Goal: Transaction & Acquisition: Purchase product/service

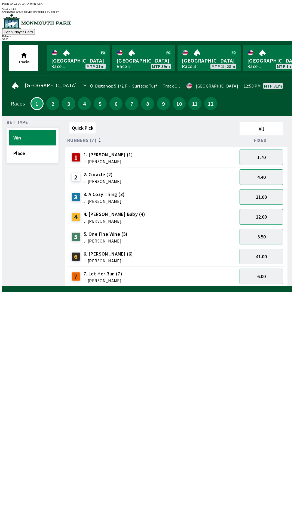
click at [65, 99] on button "3" at bounding box center [68, 103] width 13 height 13
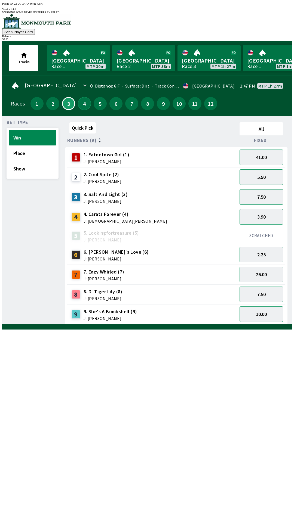
click at [82, 102] on button "4" at bounding box center [84, 103] width 13 height 13
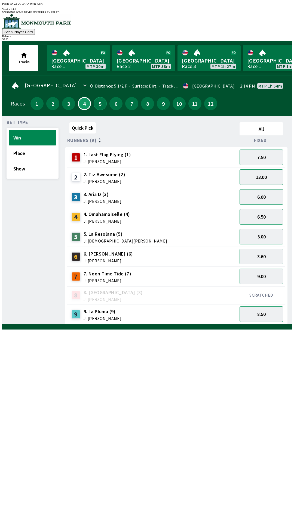
click at [102, 97] on button "5" at bounding box center [100, 103] width 13 height 13
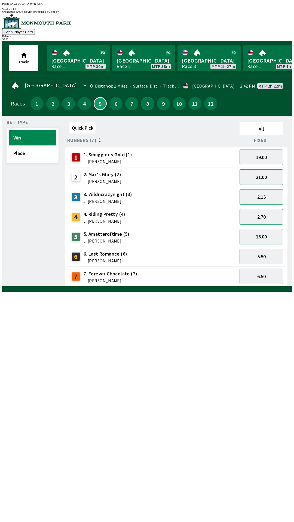
click at [147, 97] on button "8" at bounding box center [147, 103] width 13 height 13
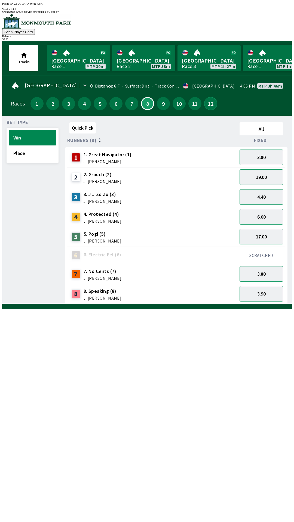
click at [212, 100] on button "12" at bounding box center [210, 103] width 13 height 13
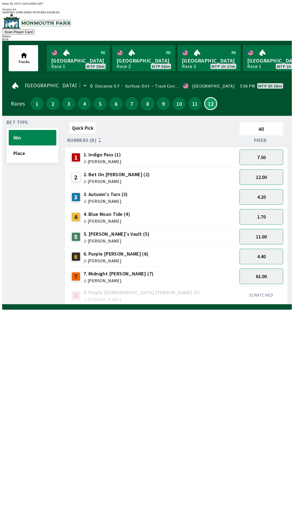
click at [148, 102] on button "8" at bounding box center [147, 103] width 13 height 13
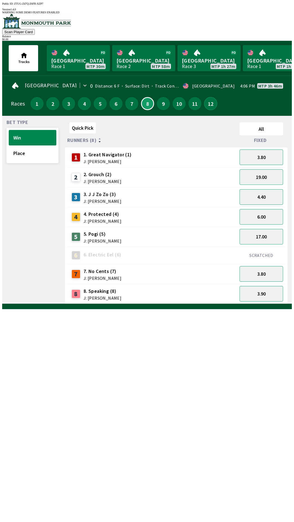
click at [212, 98] on button "12" at bounding box center [210, 103] width 13 height 13
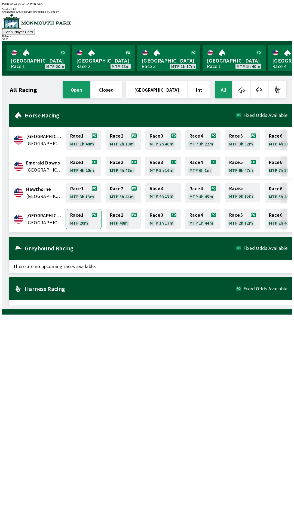
click at [86, 222] on link "Race 1 MTP 20m" at bounding box center [83, 219] width 35 height 20
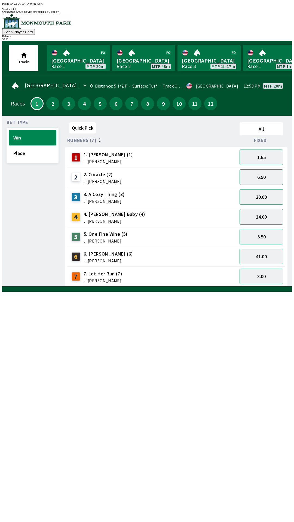
click at [274, 256] on button "41.00" at bounding box center [261, 257] width 44 height 16
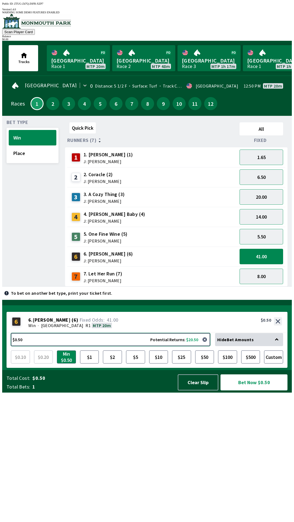
click at [152, 346] on button "$0.50 Potential Returns: $20.50" at bounding box center [110, 339] width 199 height 13
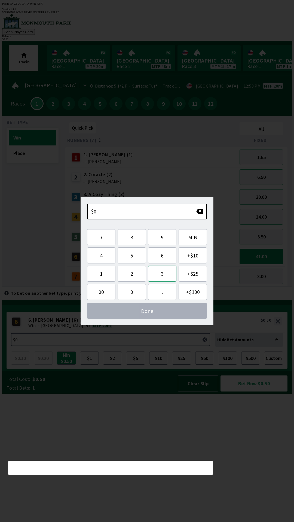
click at [165, 276] on button "3" at bounding box center [162, 274] width 28 height 16
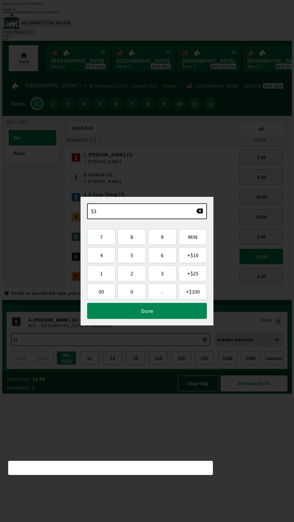
click at [167, 311] on button "Done" at bounding box center [147, 311] width 120 height 16
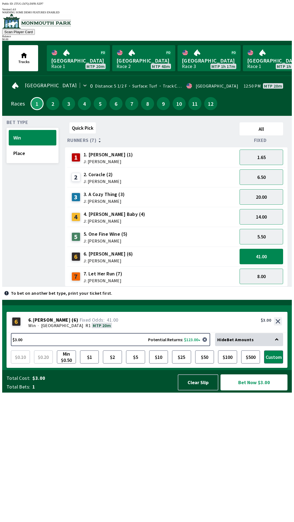
click at [254, 391] on button "Bet Now $3.00" at bounding box center [253, 383] width 67 height 16
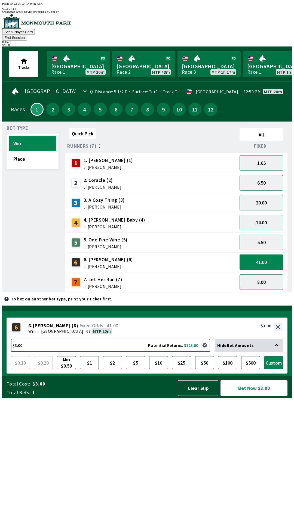
click at [260, 396] on button "Bet Now $3.00" at bounding box center [253, 388] width 67 height 16
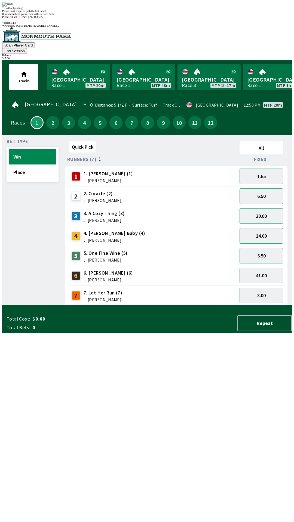
click at [186, 306] on div "Quick Pick All Runners (7) Fixed 1 1. [PERSON_NAME] (1) J: [PERSON_NAME] 1.65 2…" at bounding box center [178, 222] width 227 height 166
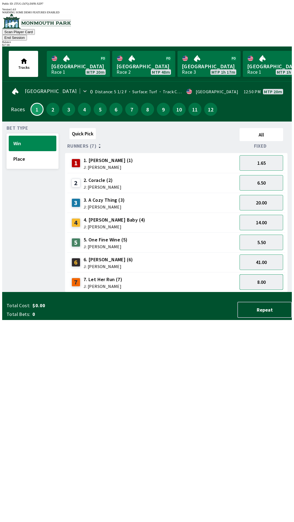
click at [268, 274] on button "8.00" at bounding box center [261, 282] width 44 height 16
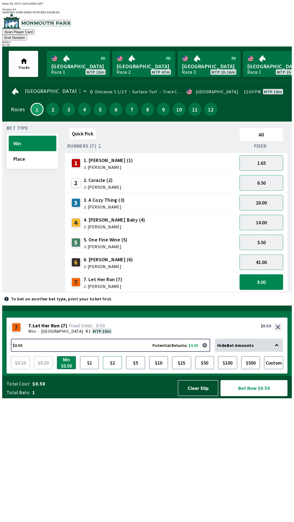
click at [114, 369] on button "$2" at bounding box center [112, 362] width 19 height 13
click at [71, 334] on div "Win · [GEOGRAPHIC_DATA] R1 MTP 19m" at bounding box center [154, 331] width 253 height 5
click at [20, 151] on button "Place" at bounding box center [33, 159] width 48 height 16
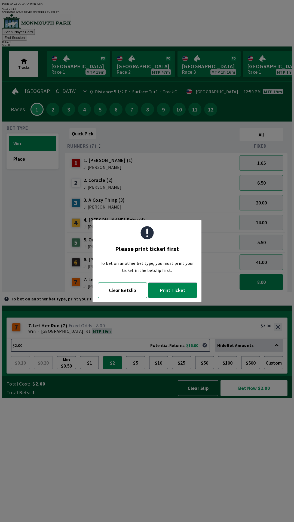
click at [131, 296] on button "Clear Betslip" at bounding box center [122, 291] width 49 height 16
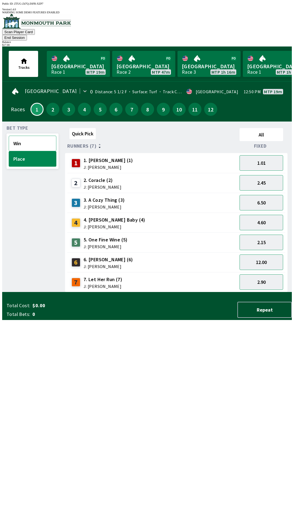
click at [29, 138] on button "Win" at bounding box center [33, 144] width 48 height 16
click at [37, 151] on button "Place" at bounding box center [33, 159] width 48 height 16
click at [41, 138] on button "Win" at bounding box center [33, 144] width 48 height 16
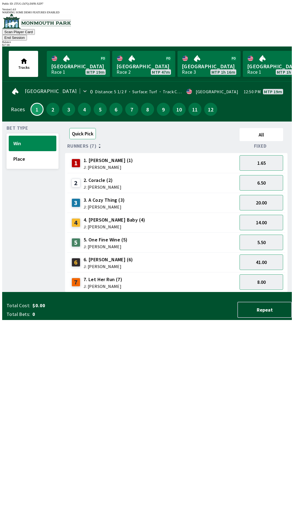
click at [79, 128] on button "Quick Pick" at bounding box center [82, 133] width 26 height 11
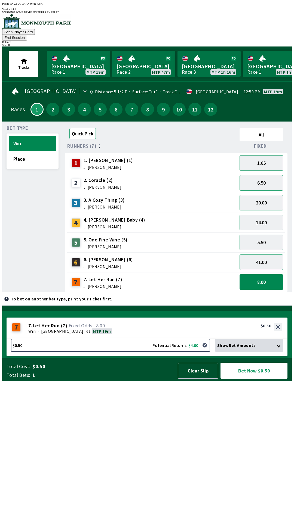
click at [72, 128] on button "Quick Pick" at bounding box center [82, 133] width 26 height 11
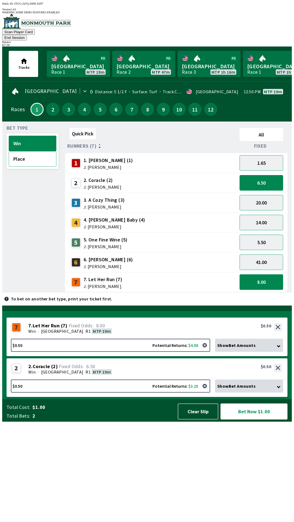
click at [32, 151] on button "Place" at bounding box center [33, 159] width 48 height 16
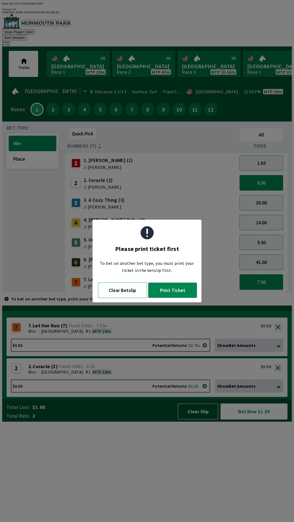
click at [133, 296] on button "Clear Betslip" at bounding box center [122, 291] width 49 height 16
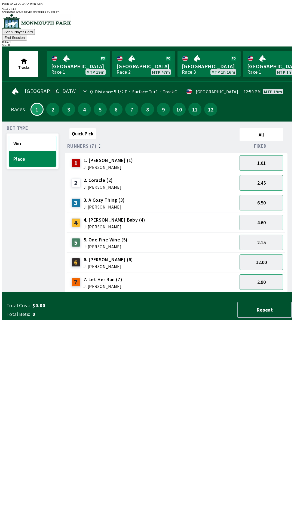
click at [33, 139] on button "Win" at bounding box center [33, 144] width 48 height 16
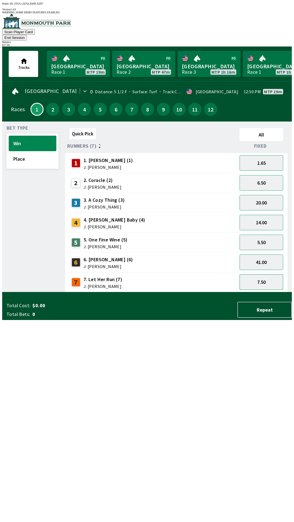
click at [269, 276] on button "7.50" at bounding box center [261, 282] width 44 height 16
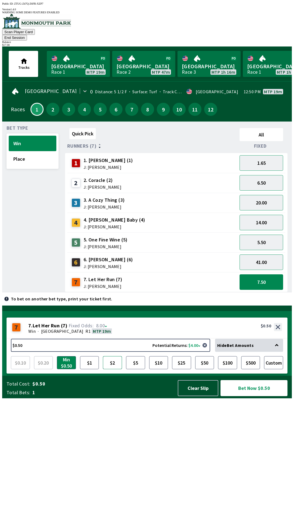
click at [110, 369] on button "$2" at bounding box center [112, 362] width 19 height 13
click at [30, 153] on button "Place" at bounding box center [33, 159] width 48 height 16
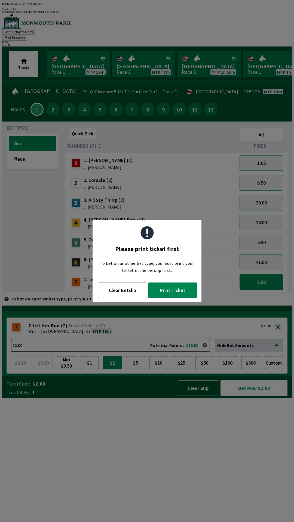
click at [173, 295] on button "Print Ticket" at bounding box center [172, 291] width 49 height 16
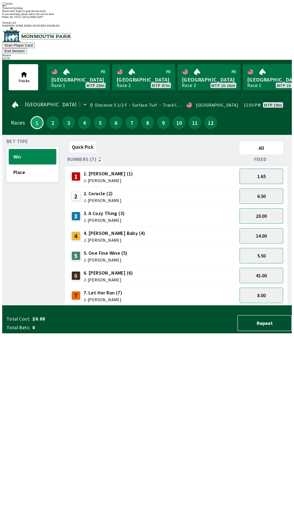
click at [242, 306] on div "Quick Pick All Runners (7) Fixed 1 1. [PERSON_NAME] (1) J: [PERSON_NAME] 1.65 2…" at bounding box center [178, 222] width 227 height 166
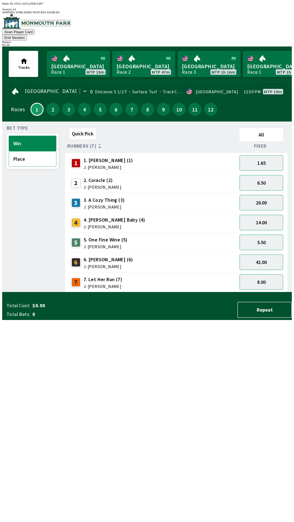
click at [26, 151] on button "Place" at bounding box center [33, 159] width 48 height 16
click at [85, 245] on span "J: [PERSON_NAME]" at bounding box center [105, 247] width 44 height 4
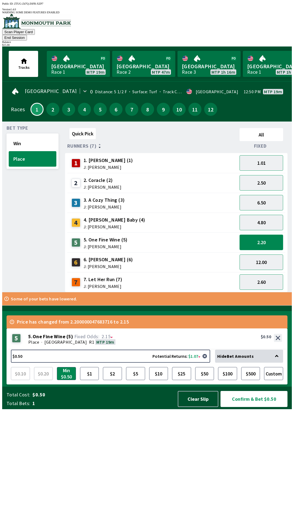
click at [266, 235] on button "2.20" at bounding box center [261, 243] width 44 height 16
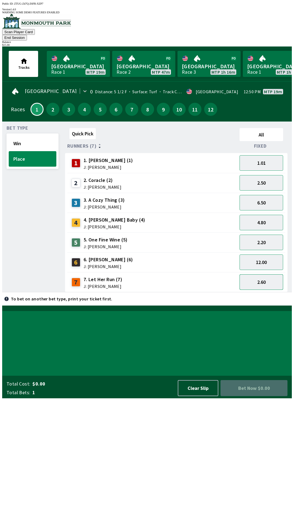
click at [263, 277] on button "2.60" at bounding box center [261, 282] width 44 height 16
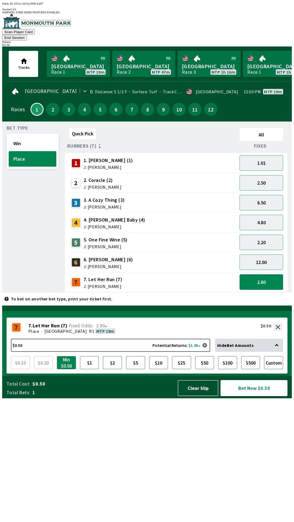
click at [114, 369] on button "$2" at bounding box center [112, 362] width 19 height 13
click at [250, 396] on button "Bet Now $2.00" at bounding box center [253, 388] width 67 height 16
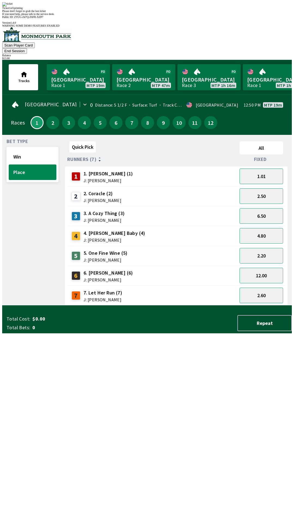
click at [211, 306] on div "Quick Pick All Runners (7) Fixed 1 1. [PERSON_NAME] (1) J: [PERSON_NAME] 1.01 2…" at bounding box center [178, 222] width 227 height 166
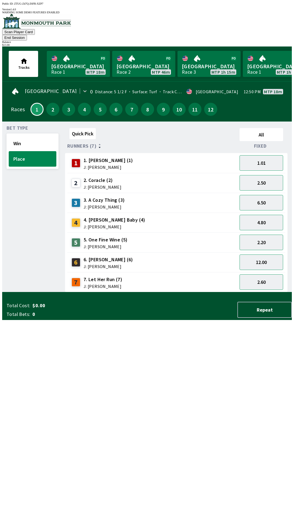
click at [27, 35] on button "End Session" at bounding box center [14, 38] width 25 height 6
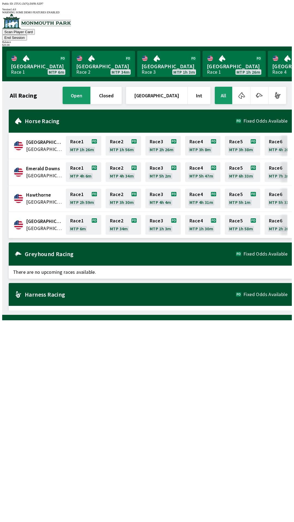
click at [40, 225] on span "[GEOGRAPHIC_DATA]" at bounding box center [44, 228] width 36 height 7
click at [82, 215] on link "Race 1 MTP 6m" at bounding box center [83, 225] width 35 height 20
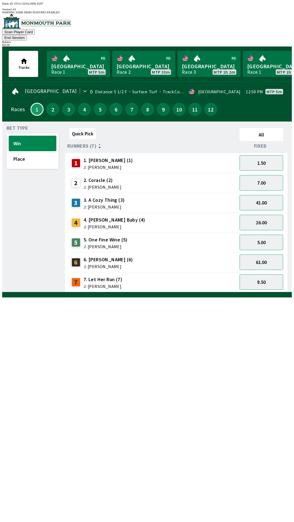
click at [38, 184] on div "Bet Type Win Place" at bounding box center [33, 209] width 52 height 166
click at [72, 60] on link "Monmouth Park Race 1 MTP 5m" at bounding box center [78, 64] width 63 height 26
click at [269, 41] on div "Balance" at bounding box center [146, 42] width 289 height 3
click at [27, 35] on button "End Session" at bounding box center [14, 38] width 25 height 6
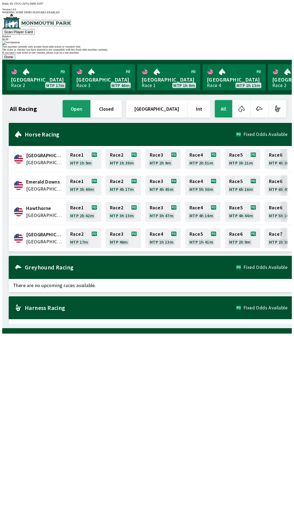
click at [15, 60] on button "Done" at bounding box center [8, 57] width 13 height 6
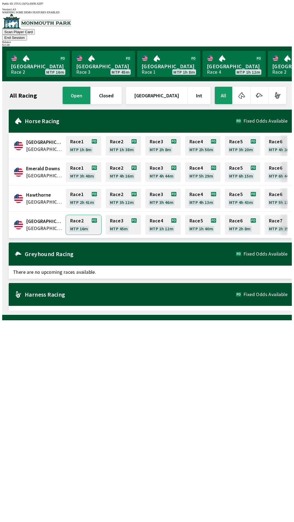
click at [83, 215] on link "Race 2 MTP 16m" at bounding box center [83, 225] width 35 height 20
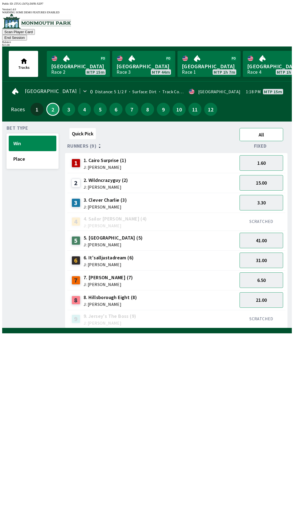
click at [266, 128] on button "All" at bounding box center [261, 134] width 44 height 13
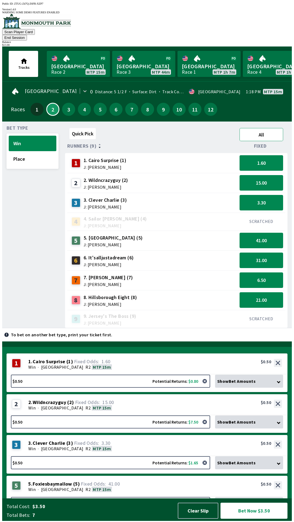
click at [268, 128] on button "All" at bounding box center [261, 134] width 44 height 13
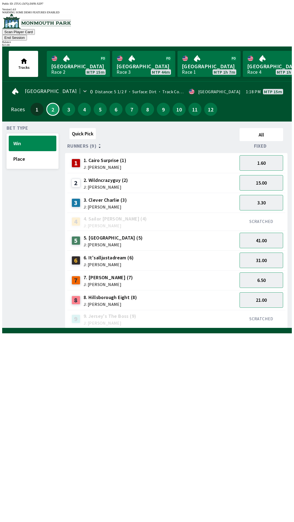
click at [27, 35] on button "End Session" at bounding box center [14, 38] width 25 height 6
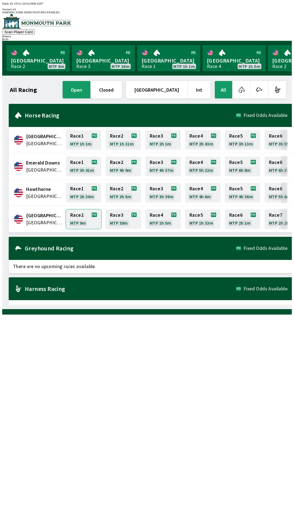
click at [92, 209] on link "Race 2 MTP 9m" at bounding box center [83, 219] width 35 height 20
click at [38, 51] on link "Monmouth Park Race 2 MTP 1m 21s" at bounding box center [38, 58] width 63 height 26
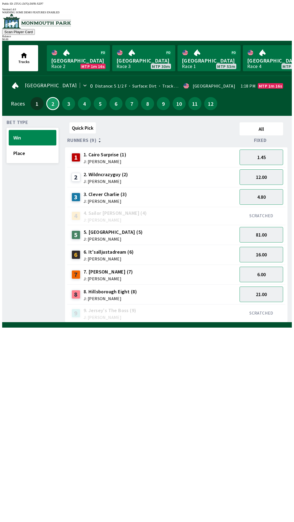
click at [218, 230] on div "5 5. Foxiesbaymallow (5) J: [PERSON_NAME]" at bounding box center [152, 235] width 166 height 14
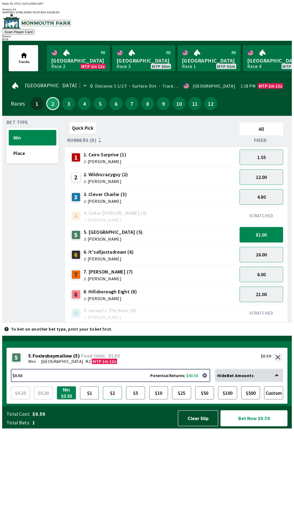
click at [115, 400] on button "$2" at bounding box center [112, 392] width 19 height 13
click at [137, 400] on button "$5" at bounding box center [135, 392] width 19 height 13
click at [38, 364] on span "·" at bounding box center [38, 361] width 1 height 5
click at [251, 426] on button "Bet Now $5.00" at bounding box center [253, 418] width 67 height 16
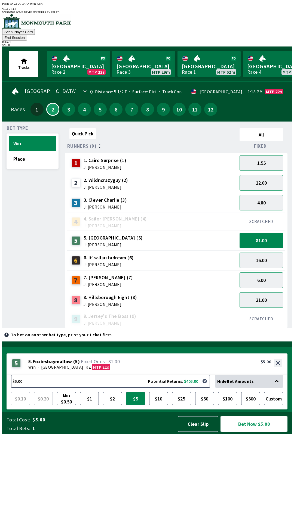
click at [249, 432] on button "Bet Now $5.00" at bounding box center [253, 424] width 67 height 16
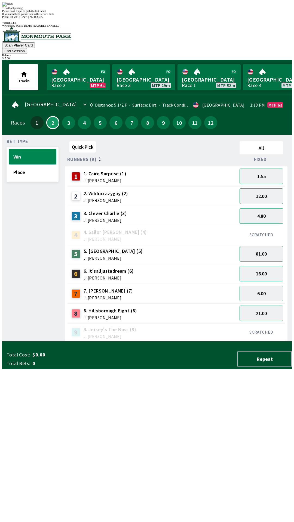
click at [172, 342] on div "Quick Pick All Runners (9) Fixed 1 1. Cairo Surprise (1) J: [PERSON_NAME] 1.55 …" at bounding box center [178, 240] width 227 height 202
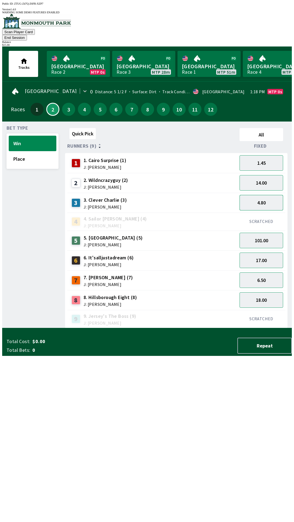
click at [267, 195] on button "4.80" at bounding box center [261, 203] width 44 height 16
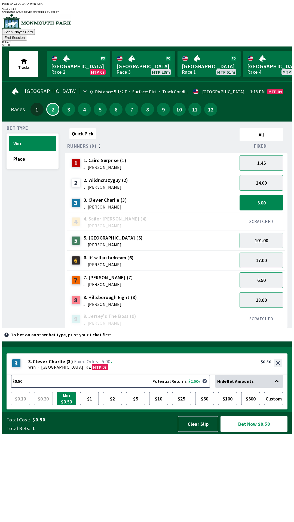
click at [264, 233] on button "101.00" at bounding box center [261, 241] width 44 height 16
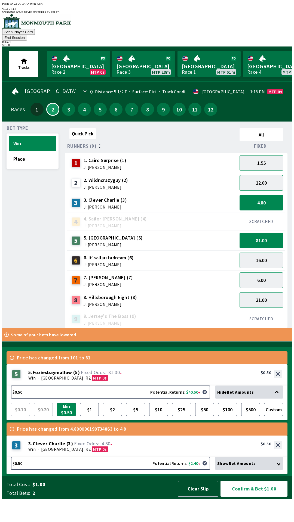
click at [271, 175] on button "12.00" at bounding box center [261, 183] width 44 height 16
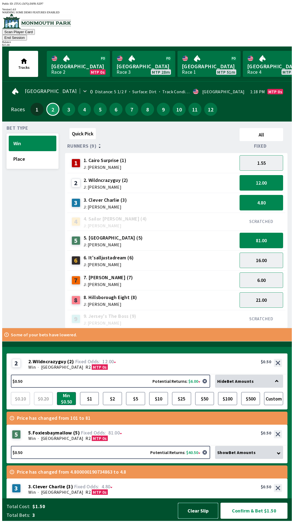
click at [205, 510] on button "Clear Slip" at bounding box center [198, 511] width 41 height 16
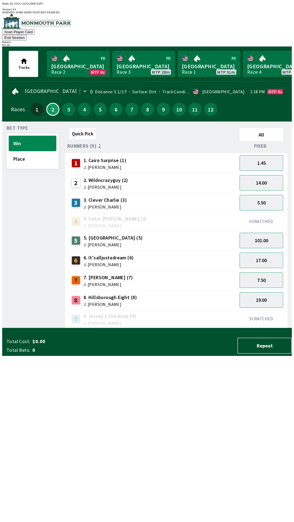
click at [277, 47] on div "Tracks [GEOGRAPHIC_DATA] Race 2 MTP 0s [GEOGRAPHIC_DATA] 3 MTP 28m [GEOGRAPHIC_…" at bounding box center [149, 64] width 285 height 35
click at [269, 44] on div "$ 15.00" at bounding box center [146, 45] width 289 height 3
click at [27, 35] on button "End Session" at bounding box center [14, 38] width 25 height 6
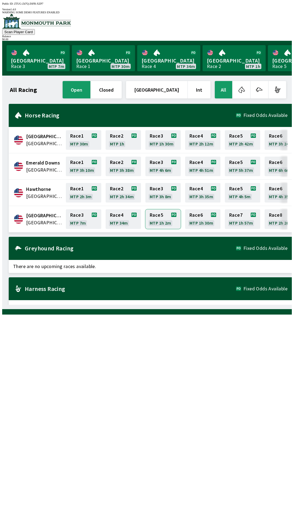
click at [178, 215] on link "Race 5 MTP 1h 2m" at bounding box center [162, 219] width 35 height 20
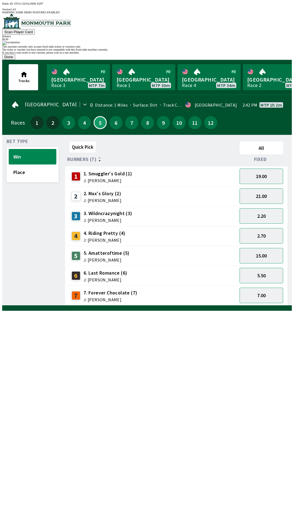
click at [15, 60] on button "Done" at bounding box center [8, 57] width 13 height 6
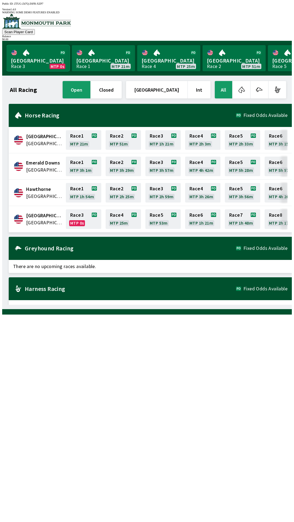
click at [35, 58] on link "Monmouth Park Race 3 MTP 0s" at bounding box center [38, 58] width 63 height 26
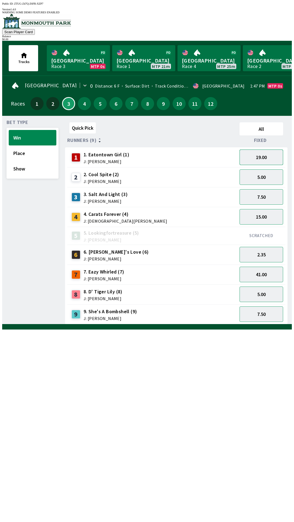
click at [262, 150] on button "19.00" at bounding box center [261, 158] width 44 height 16
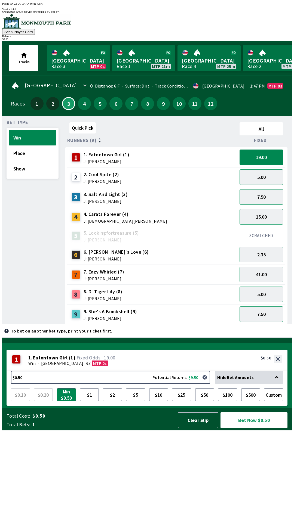
click at [215, 250] on div "6 6. [PERSON_NAME]'s Love (6) J: [PERSON_NAME]" at bounding box center [152, 255] width 166 height 14
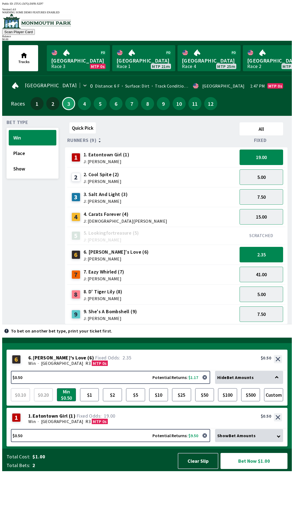
click at [259, 384] on div "Hide Bet Amounts" at bounding box center [249, 377] width 68 height 13
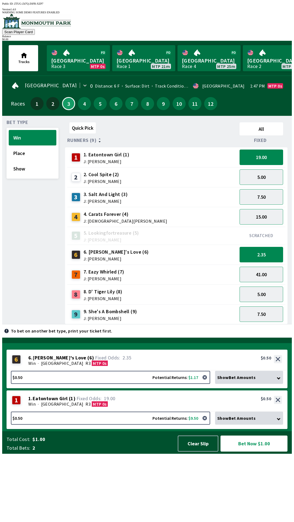
click at [258, 384] on div "Show Bet Amounts" at bounding box center [249, 377] width 68 height 13
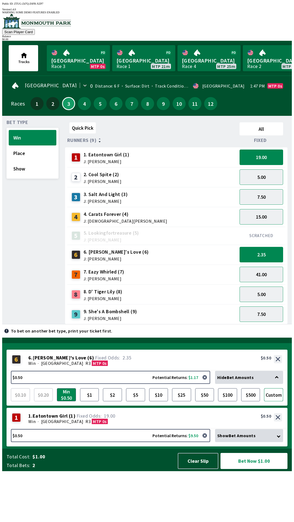
click at [274, 401] on button "Custom" at bounding box center [273, 394] width 19 height 13
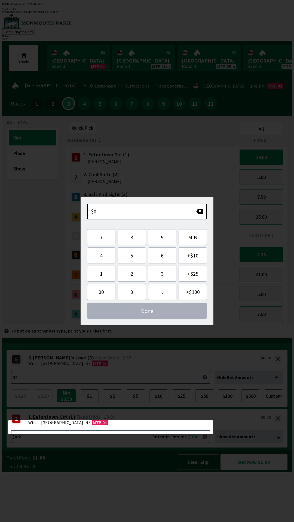
click at [233, 213] on div "4 4. Carats Forever (4) J: [DEMOGRAPHIC_DATA][PERSON_NAME]" at bounding box center [152, 217] width 166 height 14
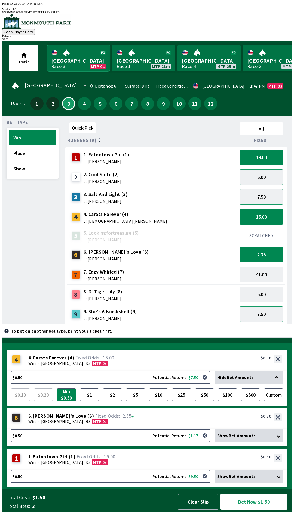
click at [78, 45] on link "Monmouth Park Race 3 MTP 0s" at bounding box center [78, 58] width 63 height 26
click at [53, 361] on span "Carats Forever" at bounding box center [50, 357] width 34 height 5
click at [31, 366] on span "Win" at bounding box center [31, 363] width 7 height 5
click at [23, 364] on div "4" at bounding box center [20, 359] width 16 height 9
click at [8, 371] on div "4 4 . Carats Forever ( 4 ) Win · [STREET_ADDRESS]. Carats Forever (4) 15.00 $0.…" at bounding box center [147, 360] width 281 height 21
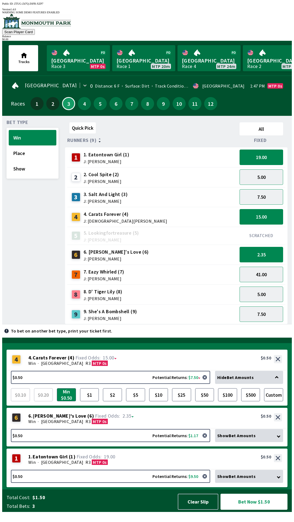
click at [14, 364] on div "4" at bounding box center [16, 359] width 9 height 9
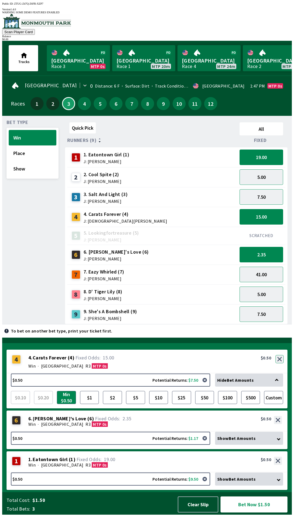
click at [281, 363] on button "button" at bounding box center [279, 359] width 8 height 8
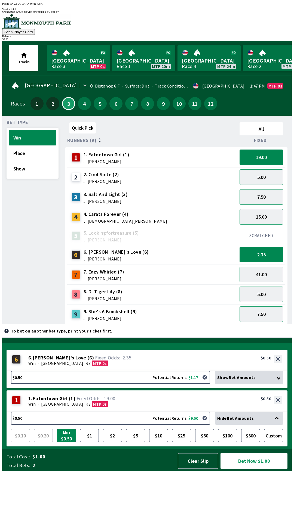
click at [280, 371] on div "6 6 . [PERSON_NAME]'s Love ( 6 ) Win · [STREET_ADDRESS]. [PERSON_NAME]'s Love (…" at bounding box center [147, 360] width 281 height 21
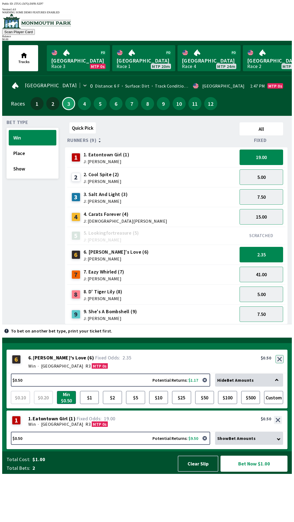
click at [280, 363] on button "button" at bounding box center [279, 359] width 8 height 8
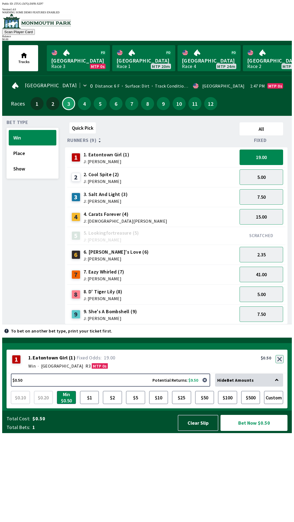
click at [278, 363] on button "button" at bounding box center [279, 359] width 8 height 8
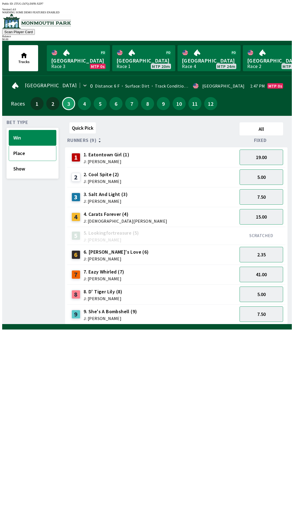
click at [25, 148] on button "Place" at bounding box center [33, 154] width 48 height 16
click at [23, 168] on button "Show" at bounding box center [33, 169] width 48 height 16
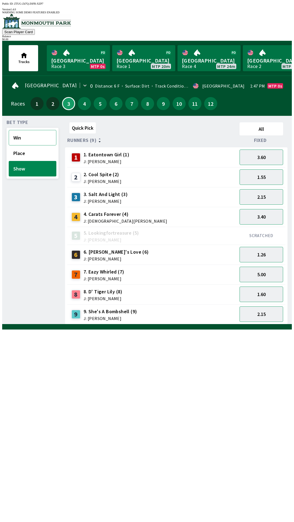
click at [18, 139] on button "Win" at bounding box center [33, 138] width 48 height 16
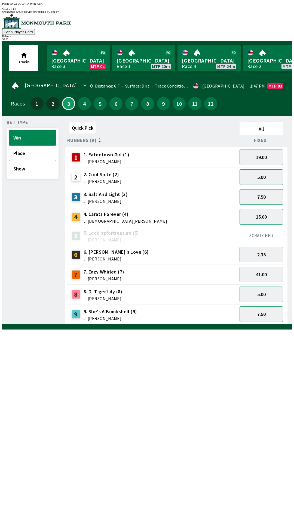
click at [21, 150] on button "Place" at bounding box center [33, 154] width 48 height 16
click at [18, 167] on button "Show" at bounding box center [33, 169] width 48 height 16
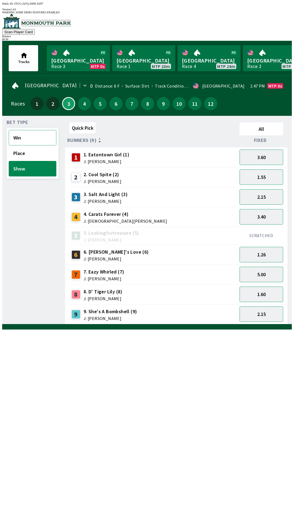
click at [23, 130] on button "Win" at bounding box center [33, 138] width 48 height 16
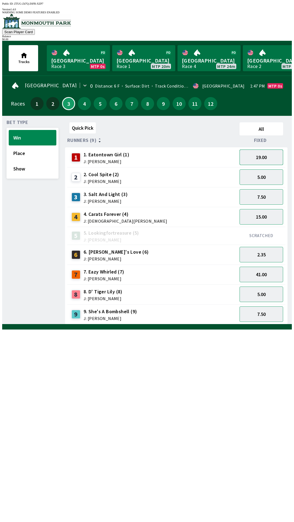
click at [264, 153] on button "19.00" at bounding box center [261, 158] width 44 height 16
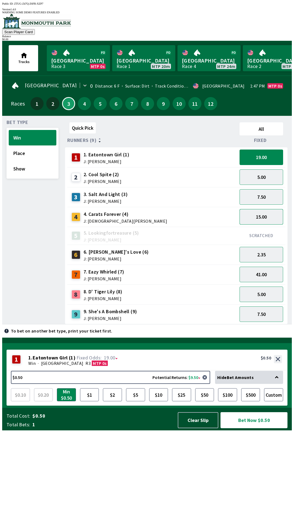
click at [259, 214] on button "15.00" at bounding box center [261, 217] width 44 height 16
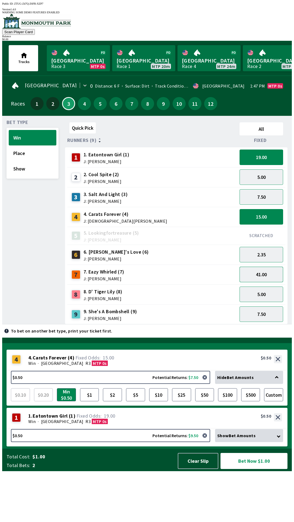
click at [264, 269] on button "41.00" at bounding box center [261, 275] width 44 height 16
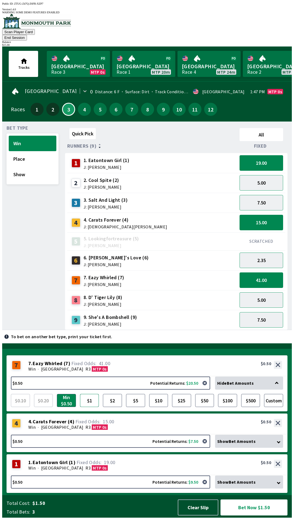
click at [89, 406] on button "$1" at bounding box center [89, 400] width 19 height 13
click at [110, 404] on button "$2" at bounding box center [112, 400] width 19 height 13
click at [142, 424] on div "4 4 . Carats Forever ( 4 ) Win · [STREET_ADDRESS]. Carats Forever (4) 15.00 $0.…" at bounding box center [147, 424] width 281 height 21
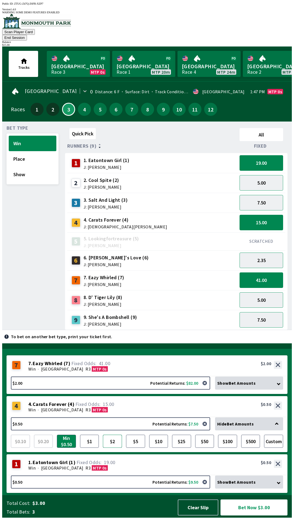
click at [113, 444] on button "$2" at bounding box center [112, 441] width 19 height 13
click at [141, 470] on div "Win · [GEOGRAPHIC_DATA] MTP 0s" at bounding box center [154, 467] width 253 height 5
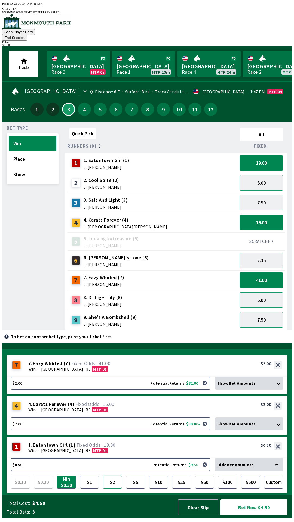
click at [116, 486] on button "$2" at bounding box center [112, 482] width 19 height 13
click at [256, 511] on button "Bet Now $6.00" at bounding box center [253, 508] width 67 height 16
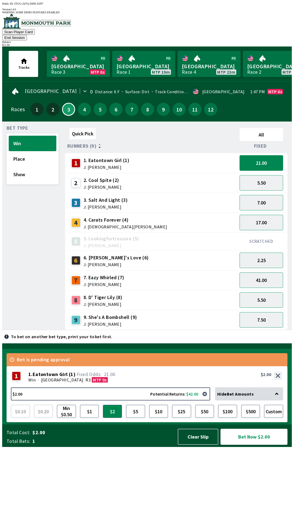
click at [251, 445] on button "Bet Now $2.00" at bounding box center [253, 437] width 67 height 16
click at [197, 330] on div "Quick Pick All Runners (9) Fixed 1 1. Eatontown Girl (1) J: [PERSON_NAME] 21.00…" at bounding box center [178, 228] width 227 height 204
click at [90, 418] on button "$1" at bounding box center [89, 411] width 19 height 13
click at [248, 445] on button "Bet Now $1.00" at bounding box center [253, 437] width 67 height 16
click at [270, 44] on div "$ 11.00" at bounding box center [146, 45] width 289 height 3
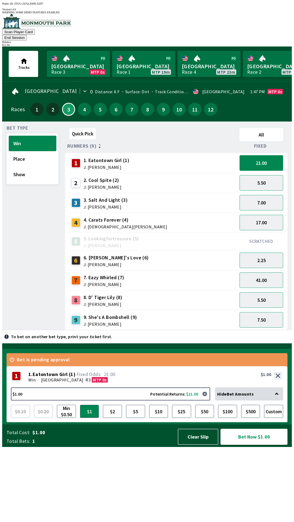
click at [268, 44] on div "$ 11.00" at bounding box center [146, 45] width 289 height 3
click at [27, 35] on button "End Session" at bounding box center [14, 38] width 25 height 6
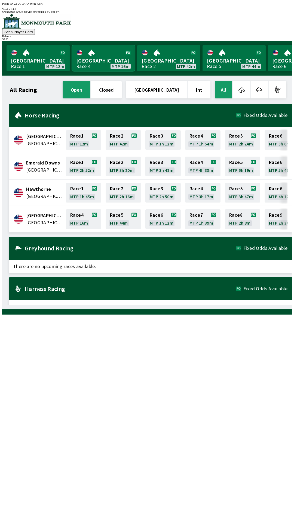
click at [107, 52] on link "Monmouth Park Race 4 MTP 16m" at bounding box center [103, 58] width 63 height 26
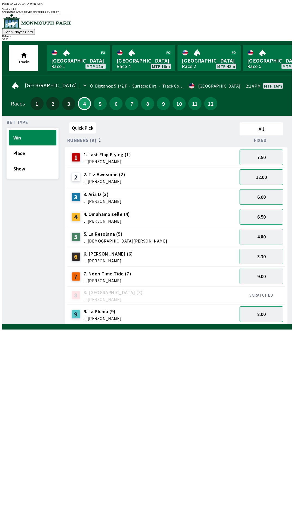
click at [261, 256] on button "3.30" at bounding box center [261, 257] width 44 height 16
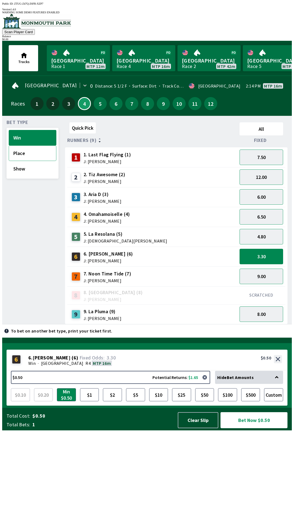
click at [35, 154] on button "Place" at bounding box center [33, 154] width 48 height 16
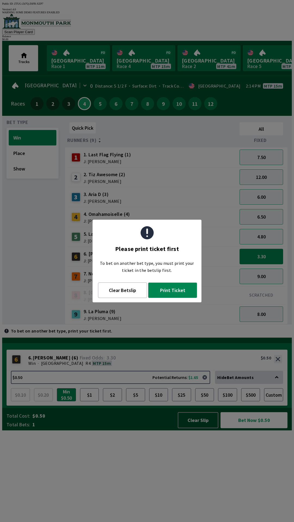
click at [160, 324] on div "Quick Pick All Runners (9) Fixed 1 1. Last Flag Flying (1) J: [PERSON_NAME] 7.5…" at bounding box center [178, 222] width 227 height 204
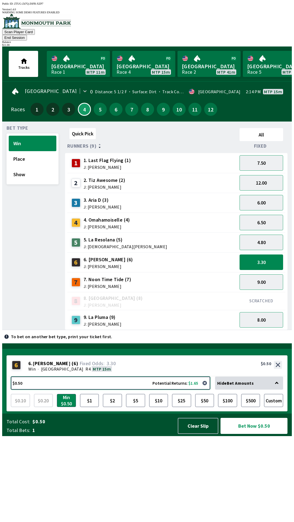
click at [24, 390] on button "$0.50 Potential Returns: $1.65" at bounding box center [110, 383] width 199 height 13
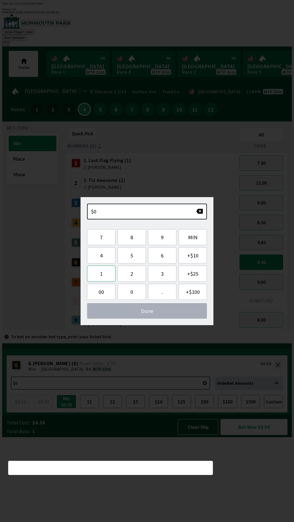
click at [103, 275] on button "1" at bounding box center [101, 274] width 28 height 16
click at [104, 276] on button "1" at bounding box center [101, 274] width 28 height 16
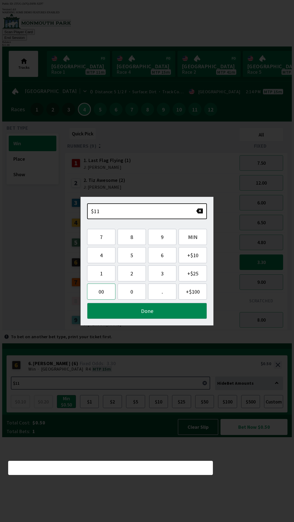
click at [97, 293] on button "00" at bounding box center [101, 292] width 28 height 16
click at [198, 212] on button "button" at bounding box center [199, 210] width 7 height 5
click at [199, 213] on button "button" at bounding box center [199, 210] width 7 height 5
click at [157, 309] on button "Done" at bounding box center [147, 311] width 120 height 16
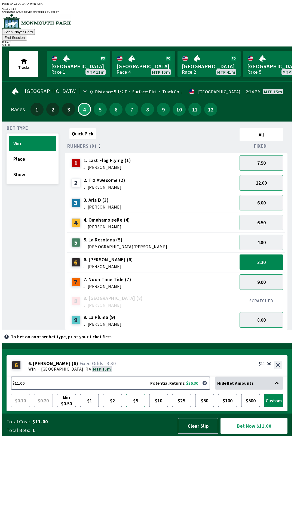
click at [135, 407] on button "$5" at bounding box center [135, 400] width 19 height 13
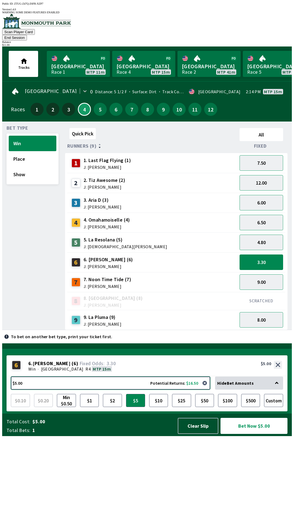
click at [171, 390] on button "$5.00 Potential Returns: $16.50" at bounding box center [110, 383] width 199 height 13
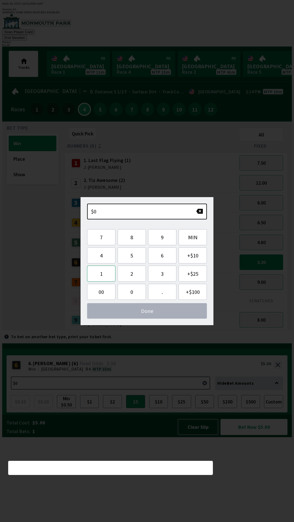
click at [109, 266] on button "1" at bounding box center [101, 274] width 28 height 16
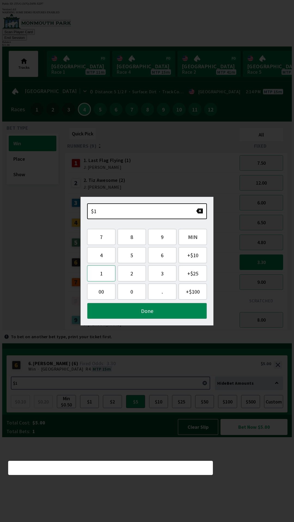
click at [102, 274] on button "1" at bounding box center [101, 273] width 28 height 16
click at [160, 312] on button "Done" at bounding box center [147, 311] width 120 height 16
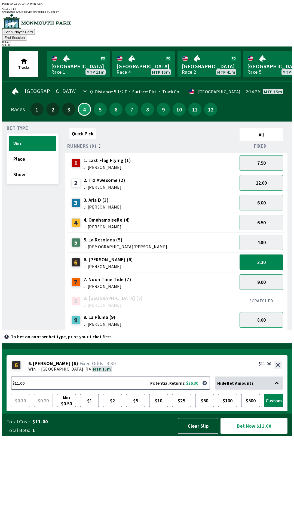
click at [259, 434] on button "Bet Now $11.00" at bounding box center [253, 426] width 67 height 16
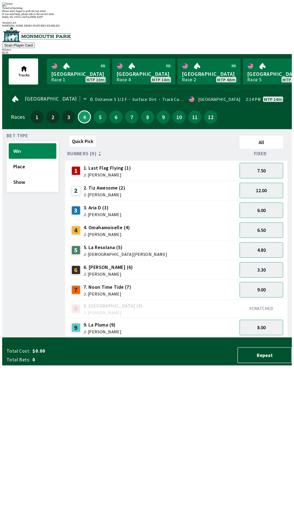
click at [135, 338] on div "Quick Pick All Runners (9) Fixed 1 1. Last Flag Flying (1) J: [PERSON_NAME] 7.5…" at bounding box center [178, 236] width 227 height 204
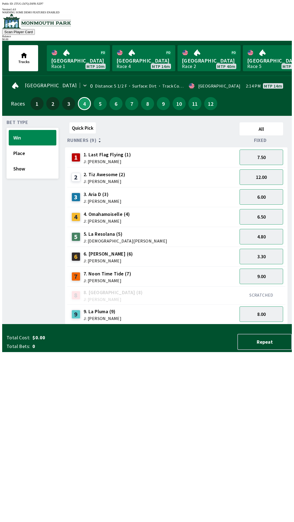
click at [35, 29] on button "Scan Player Card" at bounding box center [18, 32] width 33 height 6
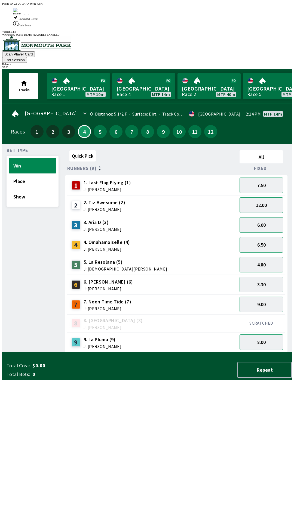
click at [183, 352] on div "Quick Pick All Runners (9) Fixed 1 1. Last Flag Flying (1) J: [PERSON_NAME] 7.5…" at bounding box center [178, 250] width 227 height 204
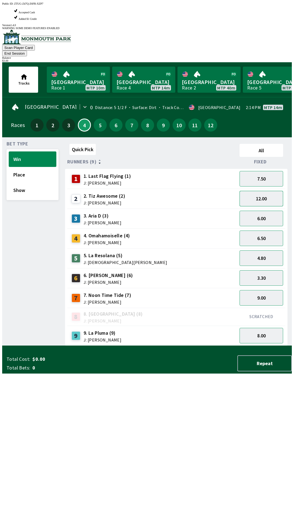
click at [264, 191] on button "12.00" at bounding box center [261, 199] width 44 height 16
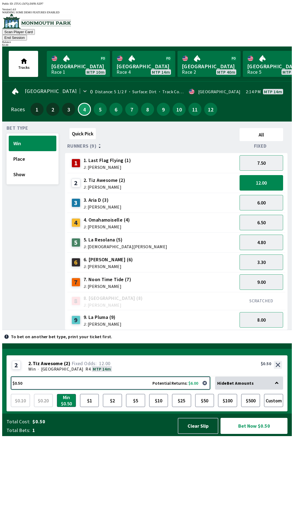
click at [130, 390] on button "$0.50 Potential Returns: $6.00" at bounding box center [110, 383] width 199 height 13
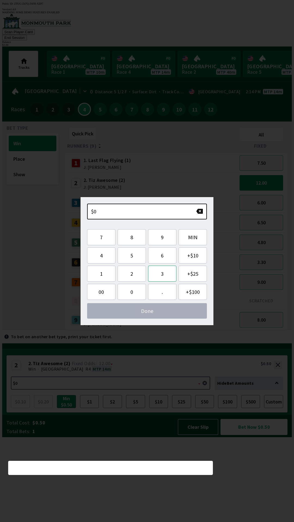
click at [166, 274] on button "3" at bounding box center [162, 274] width 28 height 16
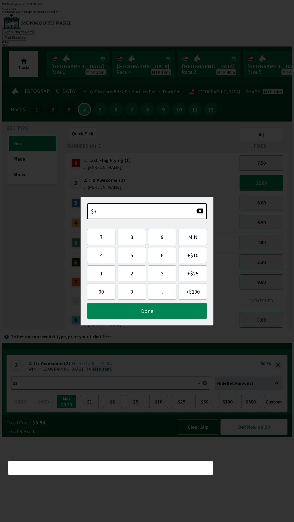
click at [164, 312] on button "Done" at bounding box center [147, 311] width 120 height 16
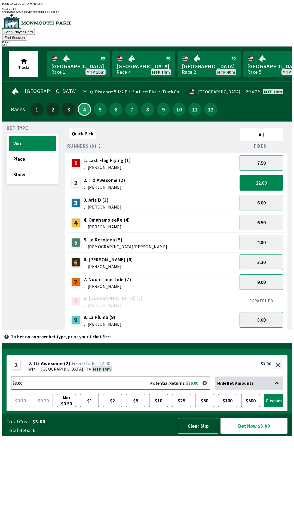
click at [246, 434] on button "Bet Now $3.00" at bounding box center [253, 426] width 67 height 16
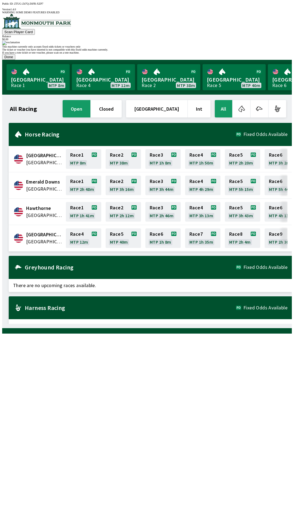
click at [15, 60] on button "Done" at bounding box center [8, 57] width 13 height 6
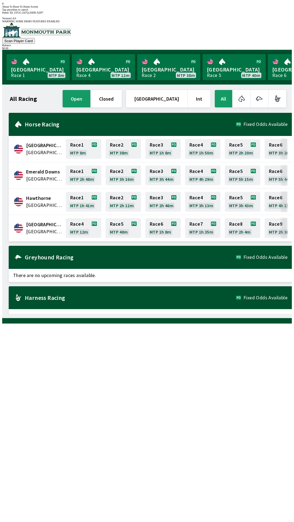
click at [164, 314] on div "All Racing open closed [GEOGRAPHIC_DATA] Int All [GEOGRAPHIC_DATA] [GEOGRAPHIC_…" at bounding box center [149, 201] width 285 height 225
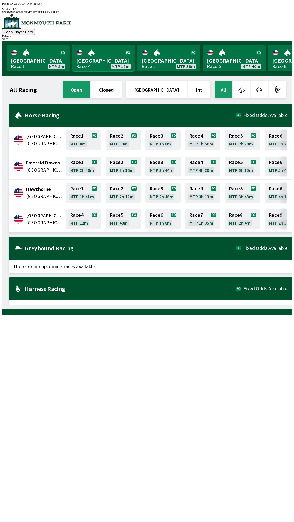
click at [94, 49] on link "Monmouth Park Race 4 MTP 12m" at bounding box center [103, 58] width 63 height 26
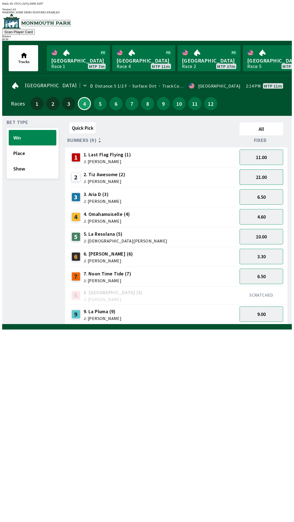
click at [268, 174] on button "21.00" at bounding box center [261, 177] width 44 height 16
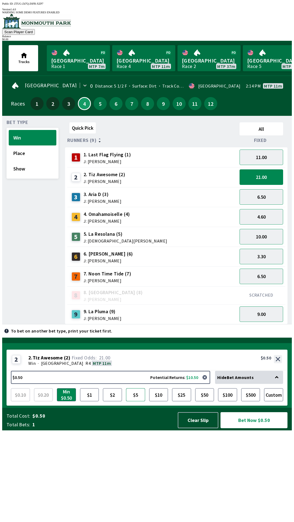
click at [137, 401] on button "$5" at bounding box center [135, 394] width 19 height 13
click at [90, 401] on button "$1" at bounding box center [89, 394] width 19 height 13
click at [139, 401] on button "$5" at bounding box center [135, 394] width 19 height 13
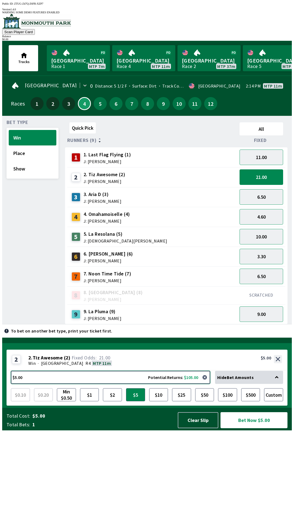
click at [19, 384] on button "$5.00 Potential Returns: $105.00" at bounding box center [110, 377] width 199 height 13
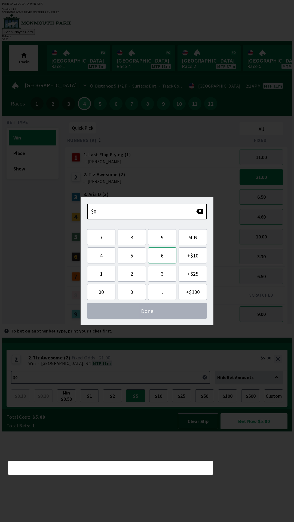
click at [164, 256] on button "6" at bounding box center [162, 255] width 28 height 16
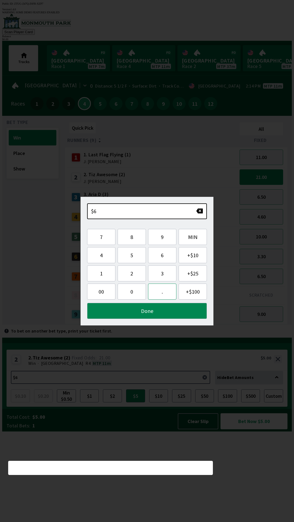
click at [157, 295] on button "." at bounding box center [162, 292] width 28 height 16
click at [109, 294] on span "00" at bounding box center [101, 291] width 20 height 7
click at [136, 299] on button "0" at bounding box center [131, 292] width 28 height 16
click at [134, 294] on button "0" at bounding box center [131, 292] width 28 height 16
click at [171, 311] on button "Done" at bounding box center [147, 311] width 120 height 16
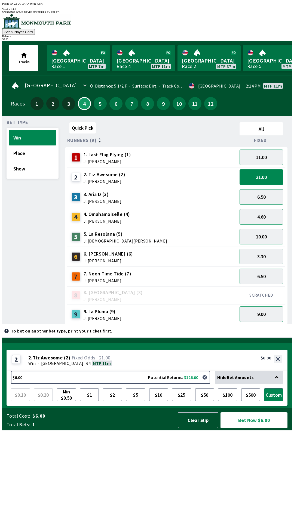
click at [261, 428] on button "Bet Now $6.00" at bounding box center [253, 420] width 67 height 16
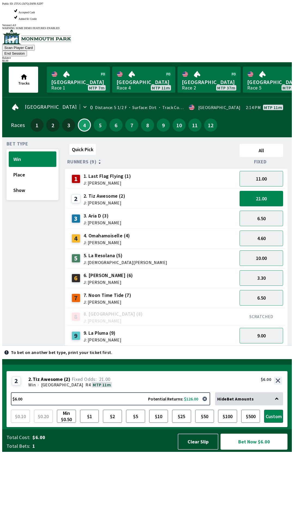
click at [265, 450] on button "Bet Now $6.00" at bounding box center [253, 442] width 67 height 16
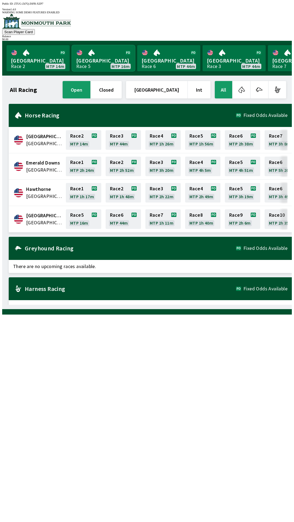
click at [97, 55] on link "[GEOGRAPHIC_DATA] Race 5 MTP 16m" at bounding box center [103, 58] width 63 height 26
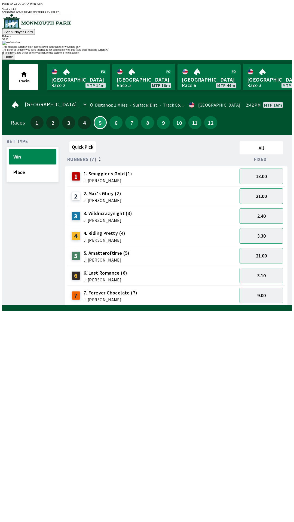
click at [15, 60] on button "Done" at bounding box center [8, 57] width 13 height 6
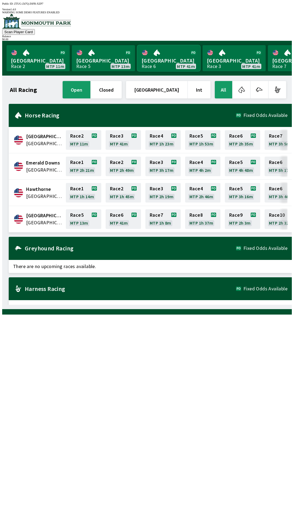
click at [168, 55] on link "[GEOGRAPHIC_DATA] Race 6 MTP 41m" at bounding box center [168, 58] width 63 height 26
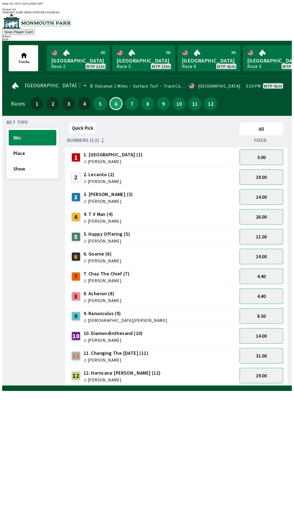
click at [98, 99] on button "5" at bounding box center [100, 103] width 13 height 13
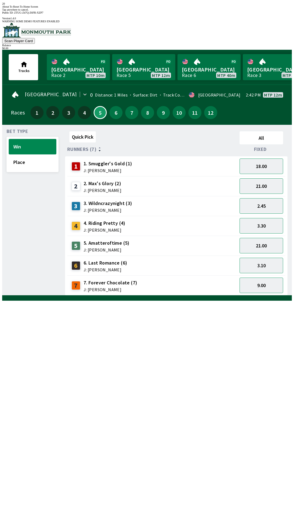
click at [191, 196] on div "3 3. Wildncrazynight (3) J: [PERSON_NAME]" at bounding box center [152, 206] width 170 height 20
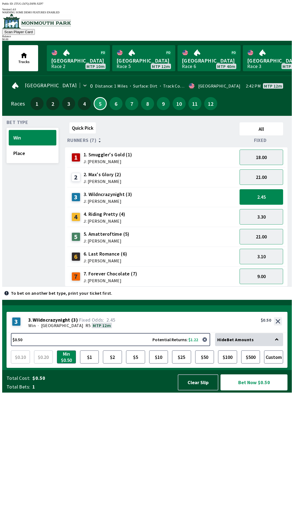
click at [265, 191] on button "2.45" at bounding box center [261, 197] width 44 height 16
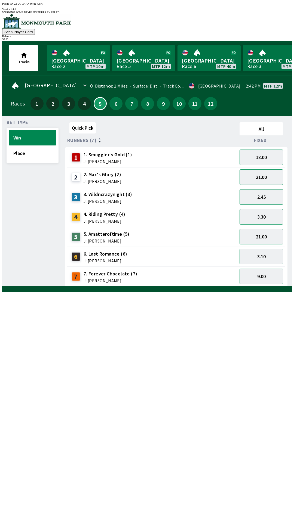
click at [163, 273] on div "7 7. Forever Chocolate (7) J: [PERSON_NAME]" at bounding box center [152, 277] width 166 height 14
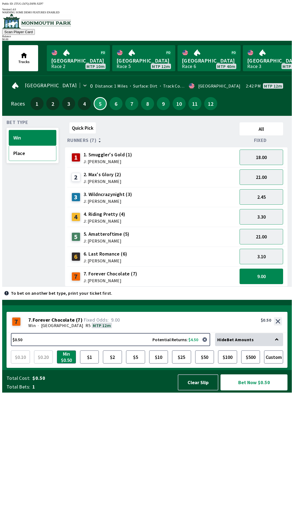
click at [26, 153] on button "Place" at bounding box center [33, 154] width 48 height 16
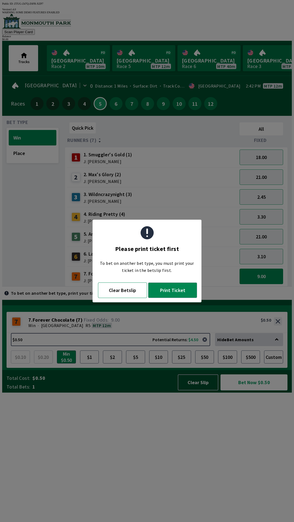
click at [122, 293] on button "Clear Betslip" at bounding box center [122, 291] width 49 height 16
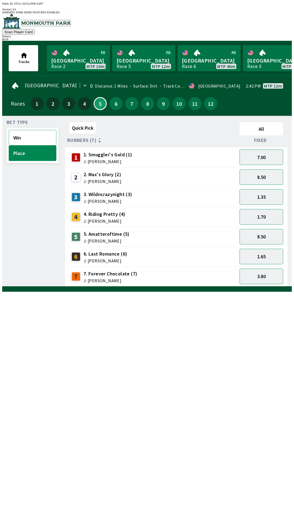
click at [32, 139] on button "Win" at bounding box center [33, 138] width 48 height 16
click at [259, 277] on button "9.00" at bounding box center [261, 277] width 44 height 16
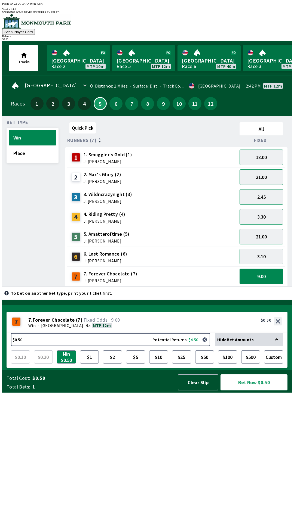
click at [143, 218] on div "4 4. Riding Pretty (4) J: [PERSON_NAME]" at bounding box center [152, 217] width 166 height 14
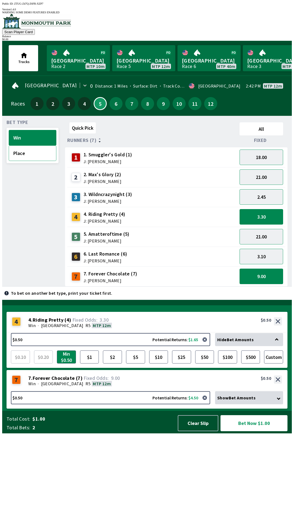
click at [36, 152] on button "Place" at bounding box center [33, 154] width 48 height 16
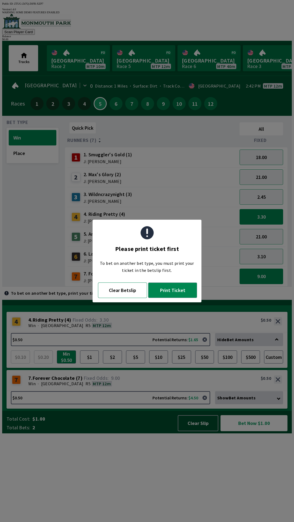
click at [125, 293] on button "Clear Betslip" at bounding box center [122, 291] width 49 height 16
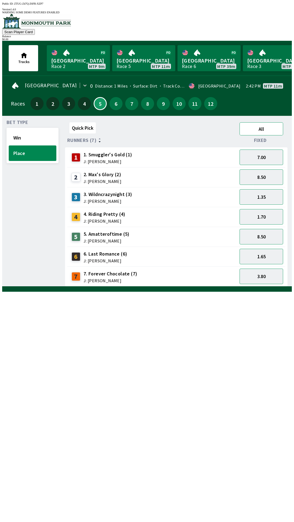
click at [264, 126] on button "All" at bounding box center [261, 128] width 44 height 13
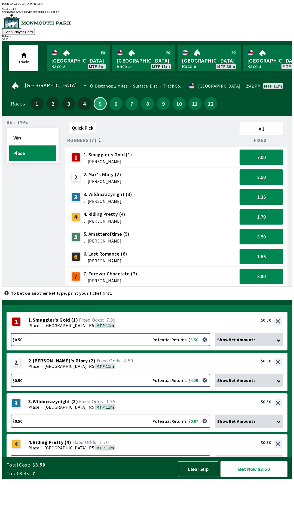
click at [280, 342] on icon at bounding box center [279, 340] width 4 height 4
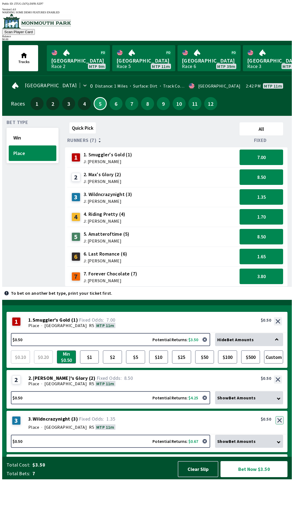
click at [279, 425] on button "button" at bounding box center [279, 420] width 8 height 8
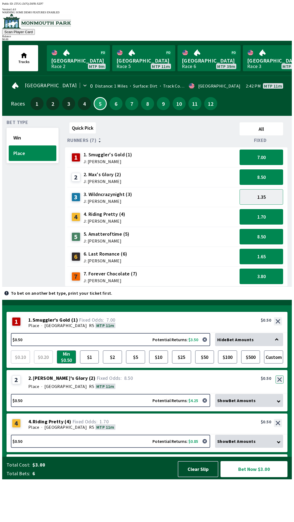
click at [280, 384] on button "button" at bounding box center [279, 380] width 8 height 8
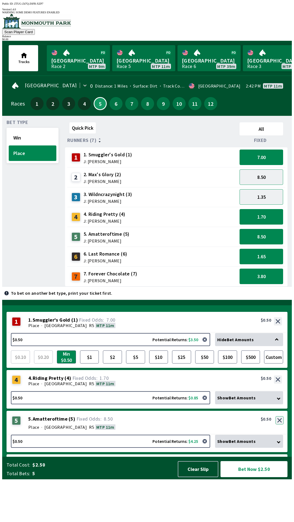
click at [279, 425] on button "button" at bounding box center [279, 420] width 8 height 8
click at [278, 425] on button "button" at bounding box center [279, 420] width 8 height 8
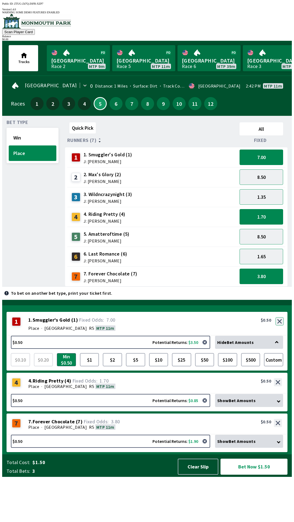
click at [279, 336] on div "1 1 . Smuggler's Gold ( 1 ) Place · [STREET_ADDRESS]. Smuggler's Gold (1) 7.00 …" at bounding box center [147, 324] width 281 height 24
click at [279, 326] on button "button" at bounding box center [279, 321] width 8 height 8
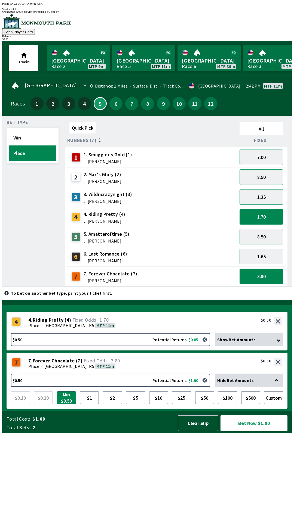
click at [276, 346] on div "Show Bet Amounts" at bounding box center [249, 339] width 68 height 13
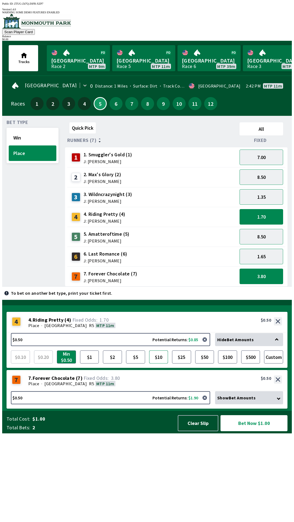
click at [162, 364] on button "$10" at bounding box center [158, 357] width 19 height 13
click at [279, 400] on icon at bounding box center [279, 399] width 4 height 4
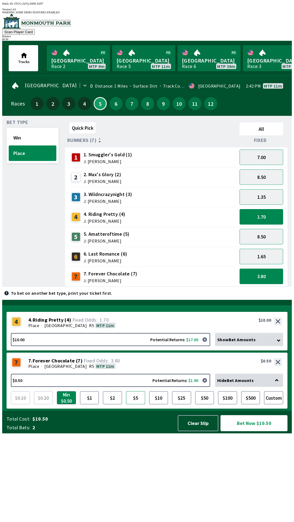
click at [134, 404] on button "$5" at bounding box center [135, 397] width 19 height 13
click at [248, 431] on button "Bet Now $15.00" at bounding box center [253, 423] width 67 height 16
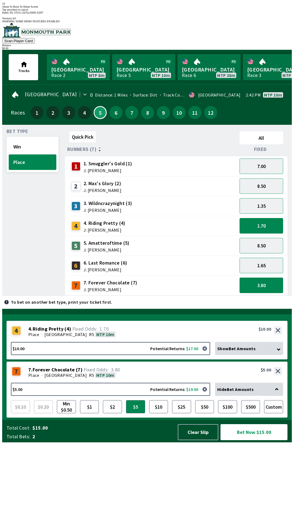
click at [88, 296] on div "Quick Pick All Runners (7) Fixed 1 1. Smuggler's Gold (1) J: [PERSON_NAME] 7.00…" at bounding box center [178, 212] width 227 height 166
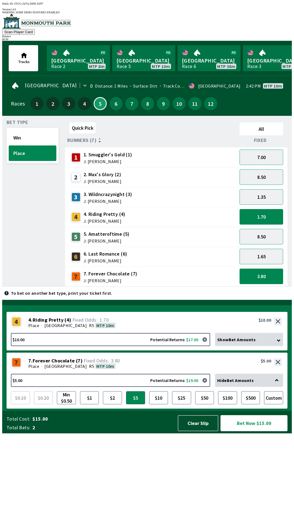
click at [281, 346] on div "Show Bet Amounts" at bounding box center [249, 339] width 68 height 13
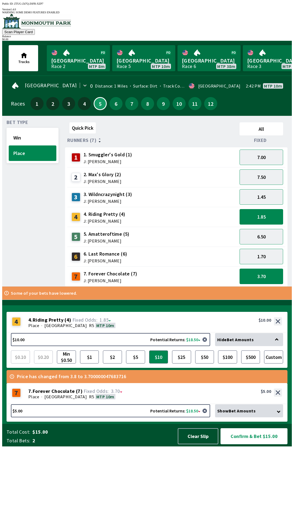
click at [137, 368] on div "$10.00 Potential Returns: $18.50 Hide Bet Amounts $0.10 $0.20 Min $0.50 $1 $2 $…" at bounding box center [147, 350] width 281 height 35
click at [137, 364] on button "$5" at bounding box center [135, 357] width 19 height 13
click at [199, 444] on button "Clear Slip" at bounding box center [198, 436] width 41 height 16
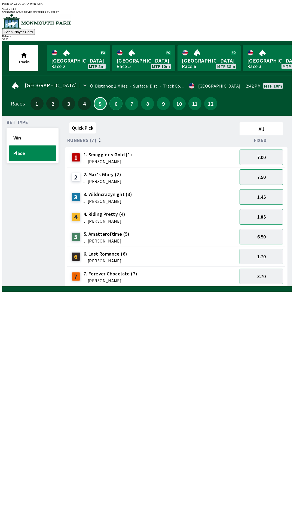
click at [113, 97] on button "6" at bounding box center [115, 103] width 13 height 13
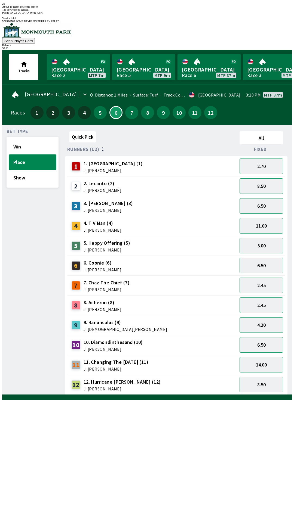
click at [200, 339] on div "10 10. Diamondinthesand (10) J: [PERSON_NAME]" at bounding box center [152, 345] width 170 height 20
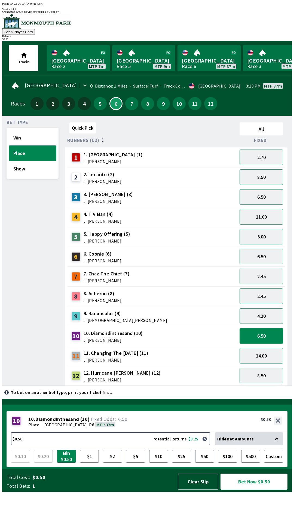
click at [259, 334] on button "6.50" at bounding box center [261, 336] width 44 height 16
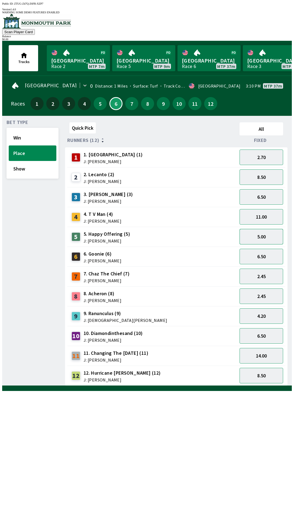
click at [266, 232] on button "5.00" at bounding box center [261, 237] width 44 height 16
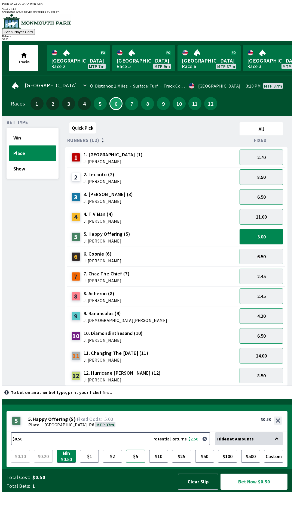
click at [137, 463] on button "$5" at bounding box center [135, 456] width 19 height 13
click at [164, 336] on div "10 10. Diamondinthesand (10) J: [PERSON_NAME]" at bounding box center [152, 336] width 166 height 14
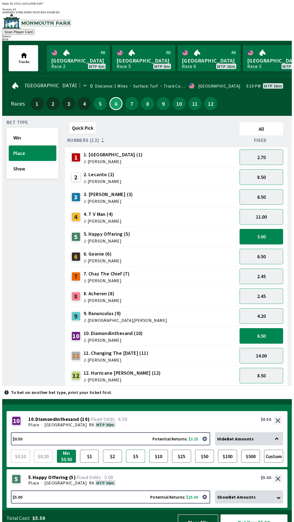
click at [136, 450] on button "$5" at bounding box center [135, 456] width 19 height 13
click at [254, 515] on button "Bet Now $10.00" at bounding box center [253, 523] width 67 height 16
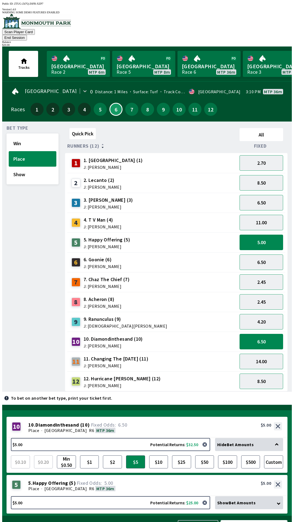
click at [249, 520] on button "Bet Now $10.00" at bounding box center [253, 528] width 67 height 16
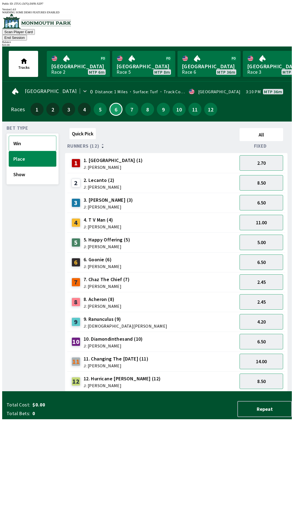
click at [33, 136] on button "Win" at bounding box center [33, 144] width 48 height 16
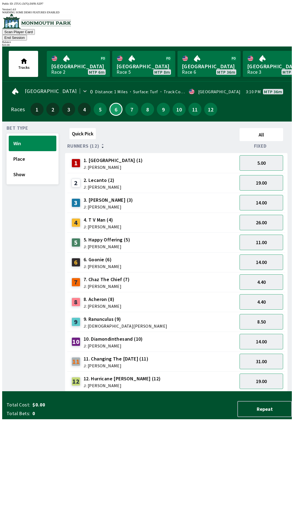
click at [164, 335] on div "10 10. Diamondinthesand (10) J: [PERSON_NAME]" at bounding box center [152, 342] width 166 height 14
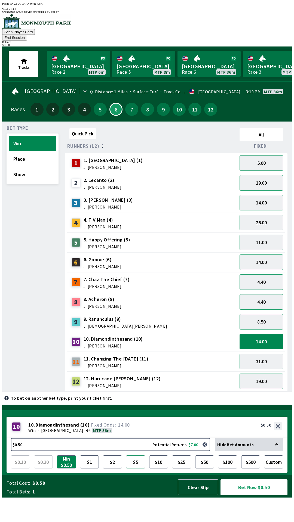
click at [138, 469] on button "$5" at bounding box center [135, 462] width 19 height 13
click at [263, 274] on button "4.40" at bounding box center [261, 282] width 44 height 16
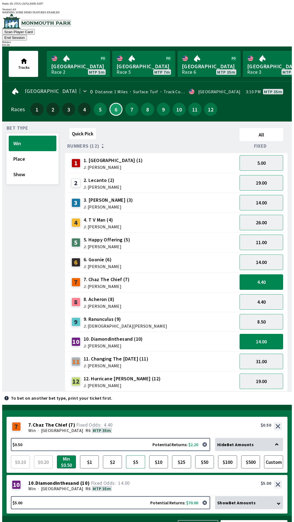
click at [139, 456] on button "$5" at bounding box center [135, 462] width 19 height 13
click at [253, 520] on button "Bet Now $10.00" at bounding box center [253, 528] width 67 height 16
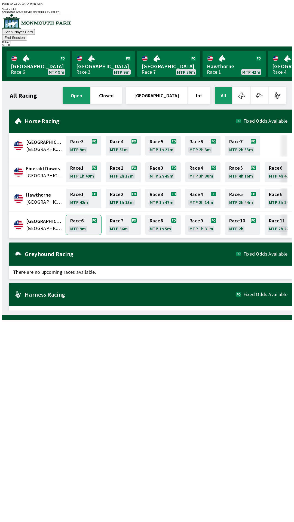
click at [85, 215] on link "Race 6 MTP 9m" at bounding box center [83, 225] width 35 height 20
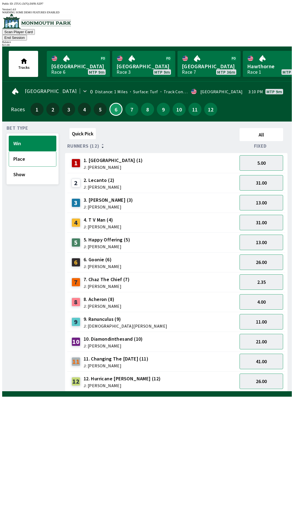
click at [42, 151] on button "Place" at bounding box center [33, 159] width 48 height 16
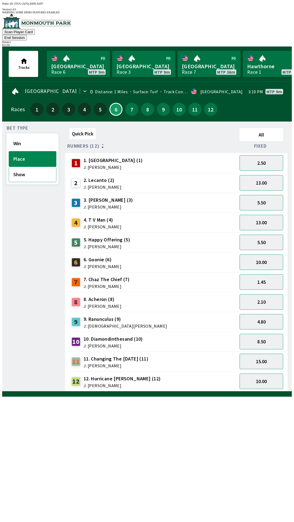
click at [32, 169] on button "Show" at bounding box center [33, 175] width 48 height 16
click at [42, 138] on button "Win" at bounding box center [33, 144] width 48 height 16
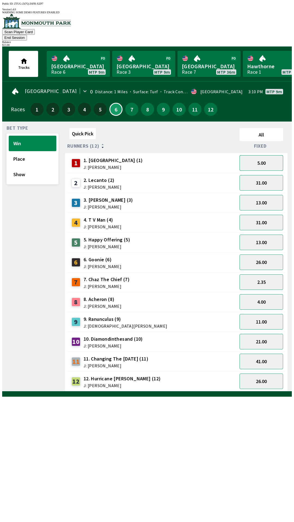
click at [261, 155] on button "5.00" at bounding box center [261, 163] width 44 height 16
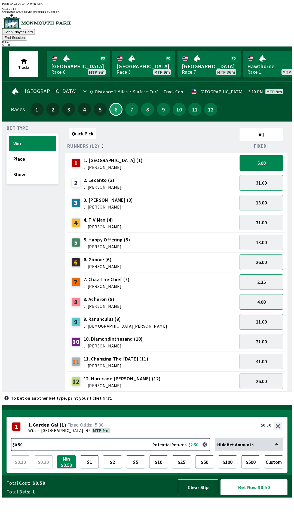
click at [109, 469] on button "$2" at bounding box center [112, 462] width 19 height 13
click at [47, 151] on button "Place" at bounding box center [33, 159] width 48 height 16
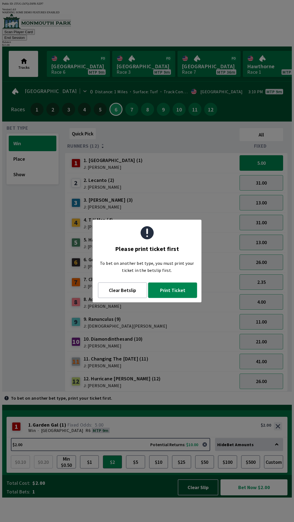
click at [174, 295] on button "Print Ticket" at bounding box center [172, 291] width 49 height 16
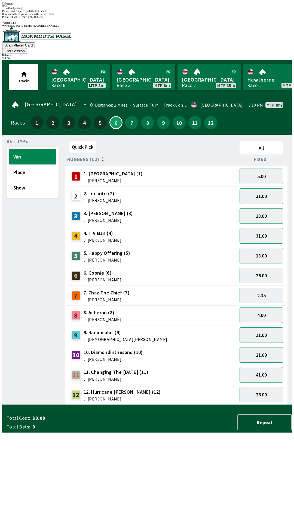
click at [152, 405] on div "Quick Pick All Runners (12) Fixed 1 1. Garden Gal (1) J: [PERSON_NAME] 5.00 2 2…" at bounding box center [178, 272] width 227 height 266
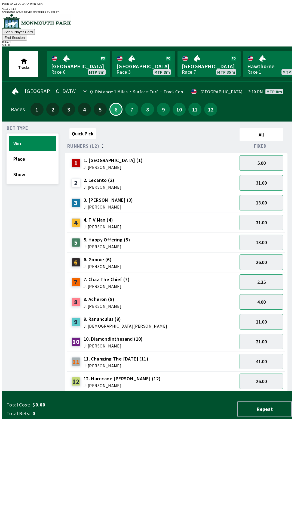
click at [268, 195] on button "13.00" at bounding box center [261, 203] width 44 height 16
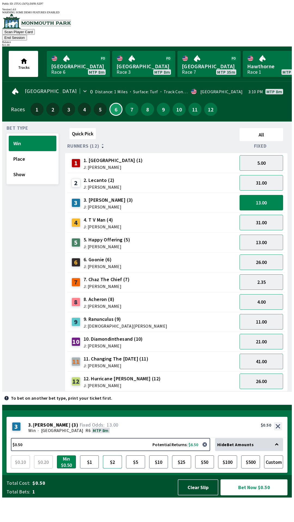
click at [110, 469] on button "$2" at bounding box center [112, 462] width 19 height 13
click at [266, 334] on button "21.00" at bounding box center [261, 342] width 44 height 16
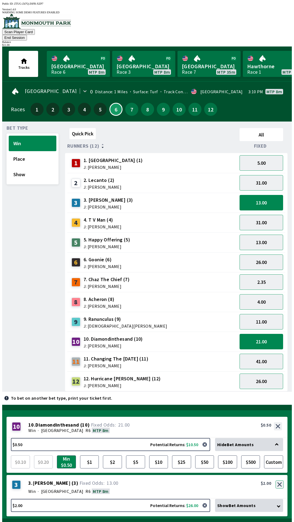
click at [278, 481] on button "button" at bounding box center [279, 485] width 8 height 8
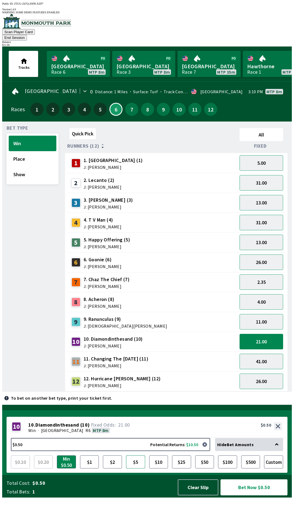
click at [135, 469] on button "$5" at bounding box center [135, 462] width 19 height 13
click at [257, 496] on button "Bet Now $5.00" at bounding box center [253, 487] width 67 height 16
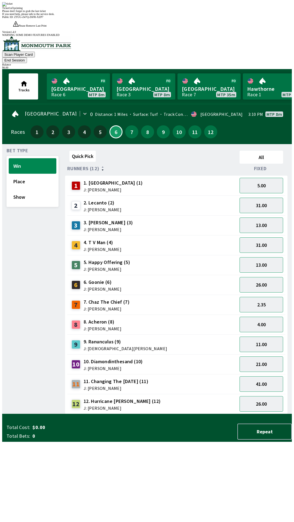
click at [158, 414] on div "Quick Pick All Runners (12) Fixed 1 1. Garden Gal (1) J: [PERSON_NAME] 5.00 2 2…" at bounding box center [178, 281] width 227 height 266
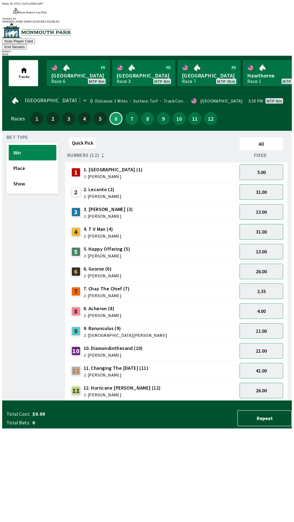
click at [270, 224] on button "31.00" at bounding box center [261, 232] width 44 height 16
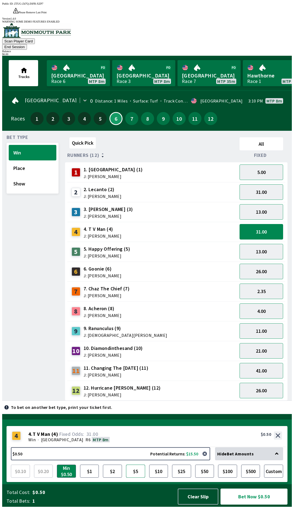
click at [134, 478] on button "$5" at bounding box center [135, 471] width 19 height 13
click at [260, 505] on button "Bet Now $5.00" at bounding box center [253, 497] width 67 height 16
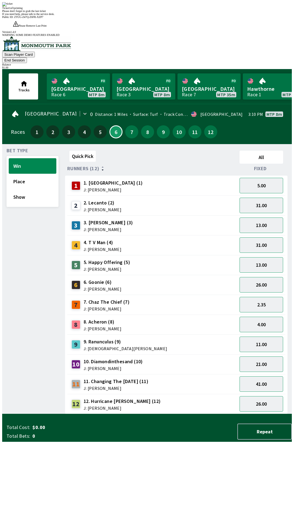
click at [216, 16] on div "Ticket 1 of 1 printing Please don't forget to grab the last ticket If you need …" at bounding box center [146, 8] width 289 height 13
click at [215, 16] on div "Ticket 1 of 1 printing Please don't forget to grab the last ticket If you need …" at bounding box center [146, 8] width 289 height 13
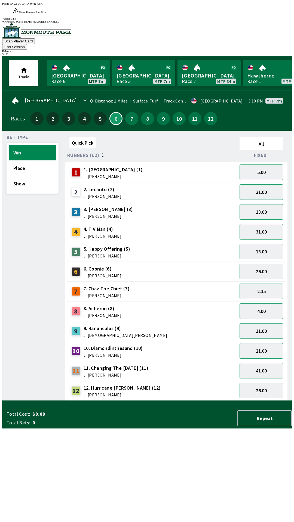
click at [208, 393] on div "Quick Pick All Runners (12) Fixed 1 1. Garden Gal (1) J: [PERSON_NAME] 5.00 2 2…" at bounding box center [178, 268] width 227 height 266
click at [265, 323] on button "11.00" at bounding box center [261, 331] width 44 height 16
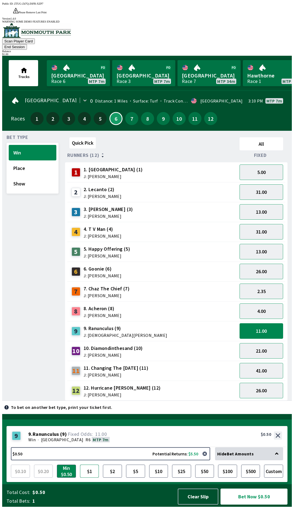
click at [86, 478] on button "$1" at bounding box center [89, 471] width 19 height 13
click at [255, 505] on button "Bet Now $1.00" at bounding box center [253, 497] width 67 height 16
